Goal: Information Seeking & Learning: Learn about a topic

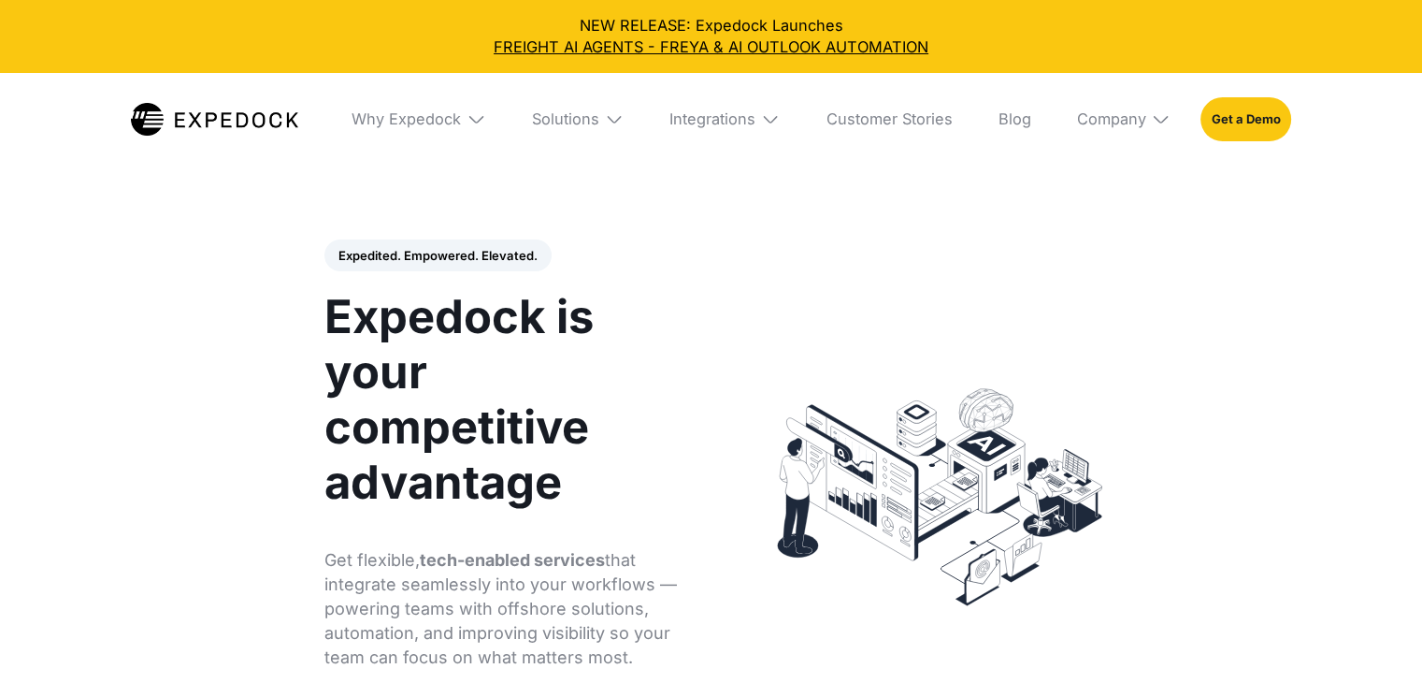
select select
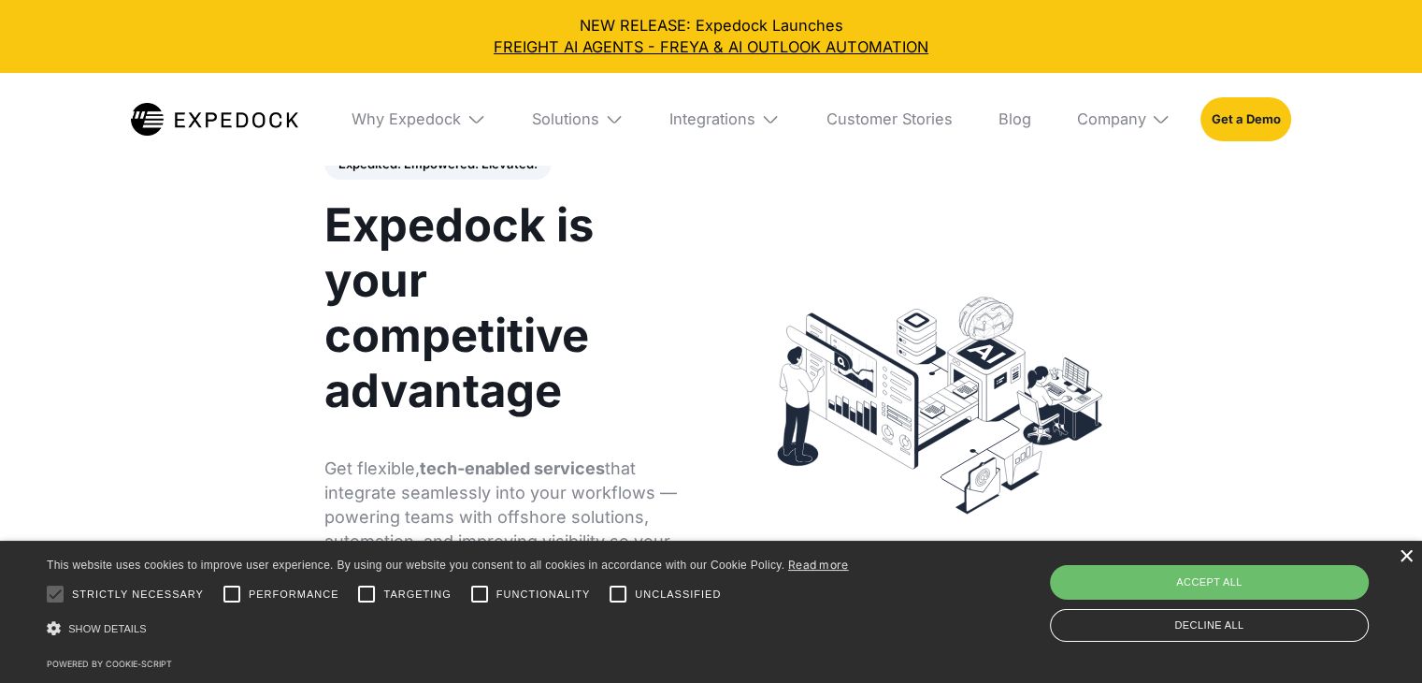
click at [1407, 555] on div "×" at bounding box center [1406, 557] width 14 height 14
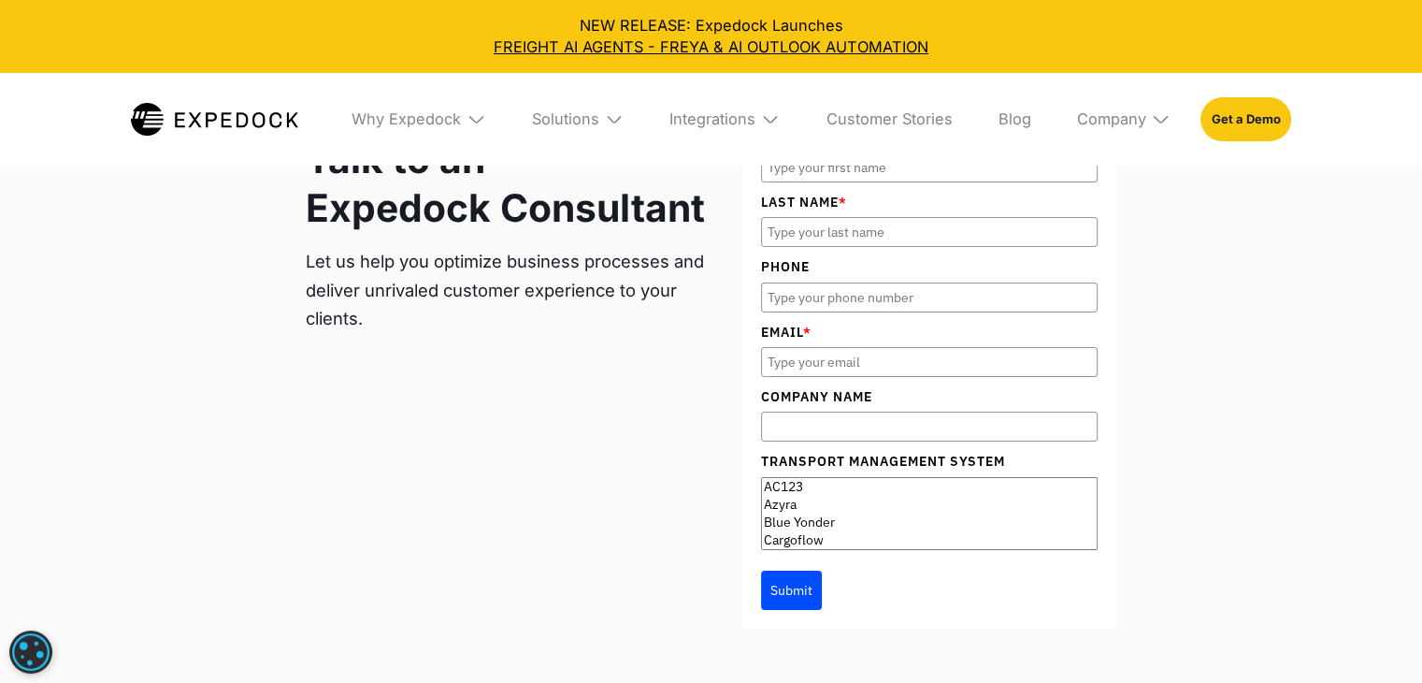
scroll to position [6264, 0]
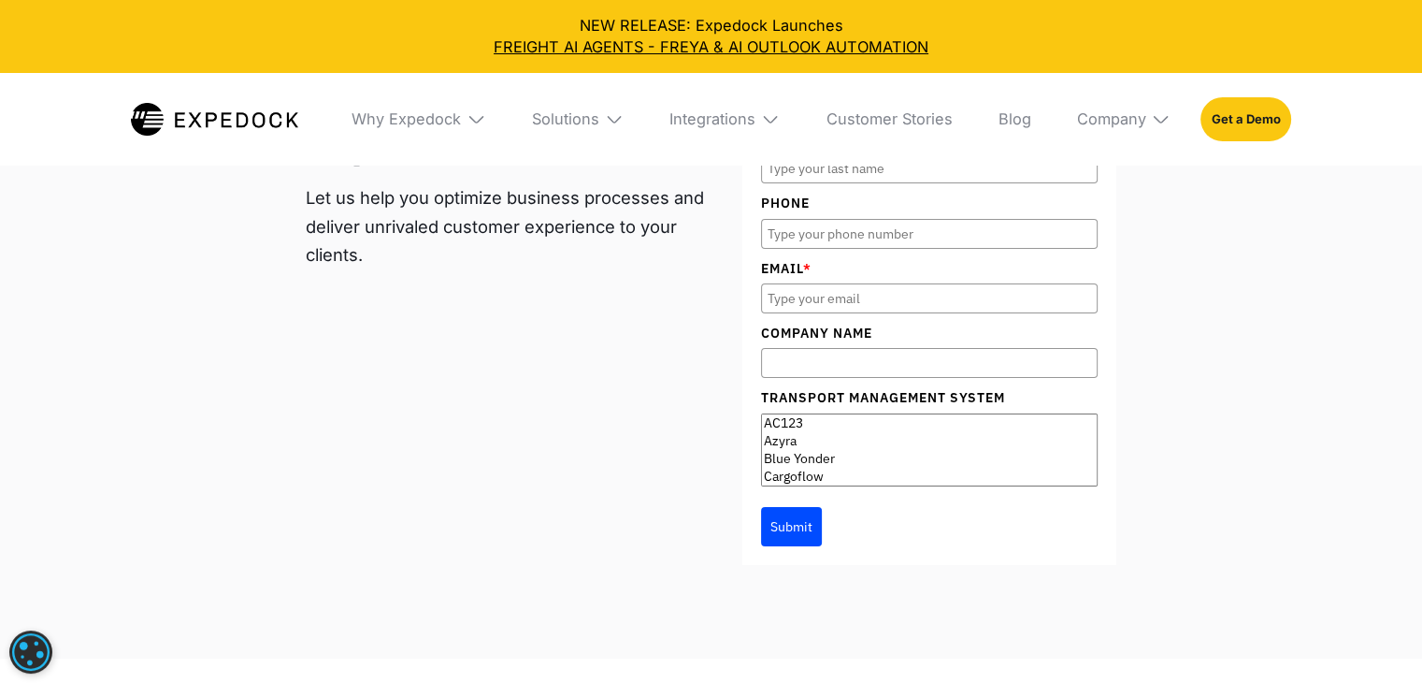
click at [541, 420] on div "Fully Managed Staffing Solution, BI Solutions, and End-to-end Automation Talk t…" at bounding box center [711, 293] width 811 height 544
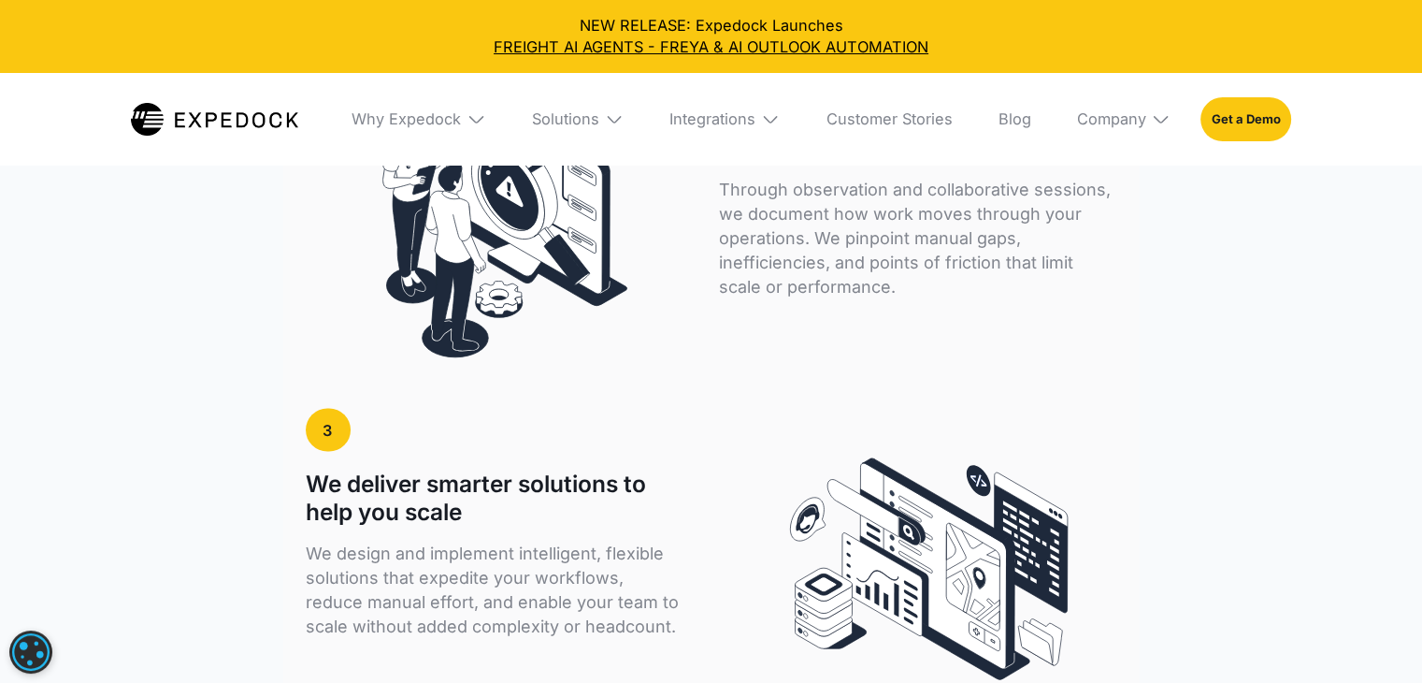
scroll to position [3740, 0]
